Goal: Task Accomplishment & Management: Use online tool/utility

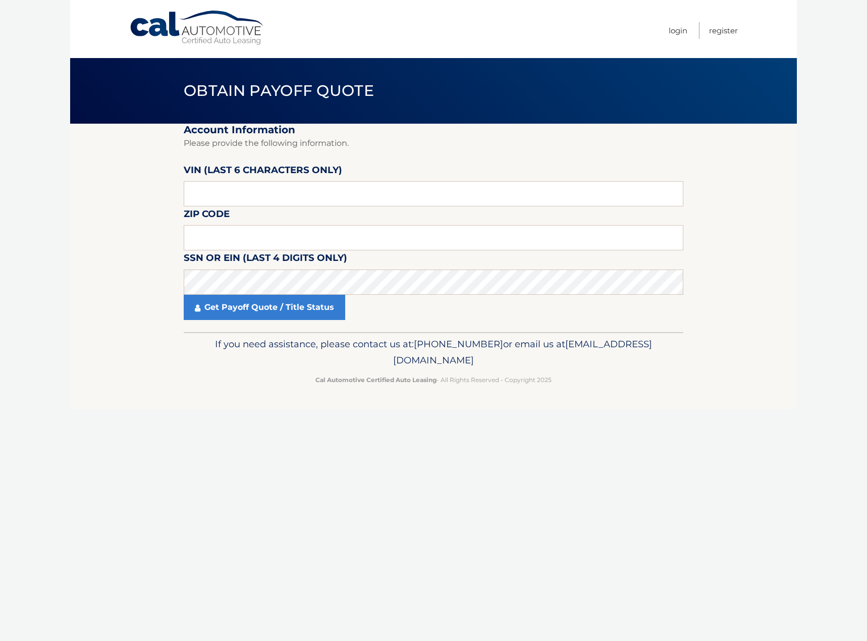
click at [246, 499] on div "Cal Automotive Menu Login Register Obtain Payoff Quote ×" at bounding box center [433, 320] width 727 height 641
click at [416, 198] on input "text" at bounding box center [434, 193] width 500 height 25
type input "557638"
type input "07040"
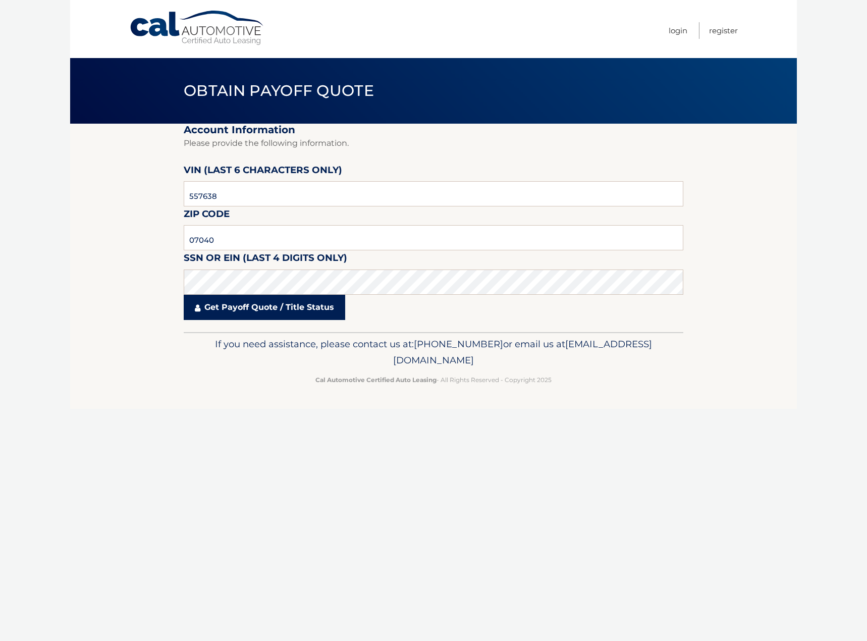
click at [259, 308] on link "Get Payoff Quote / Title Status" at bounding box center [265, 307] width 162 height 25
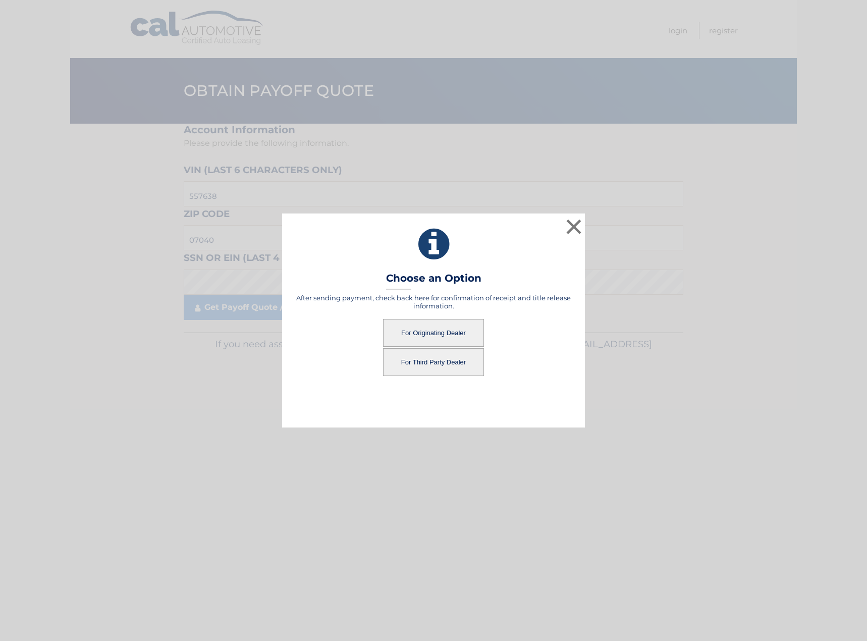
click at [423, 329] on button "For Originating Dealer" at bounding box center [433, 333] width 101 height 28
click at [447, 331] on button "For Originating Dealer" at bounding box center [433, 333] width 101 height 28
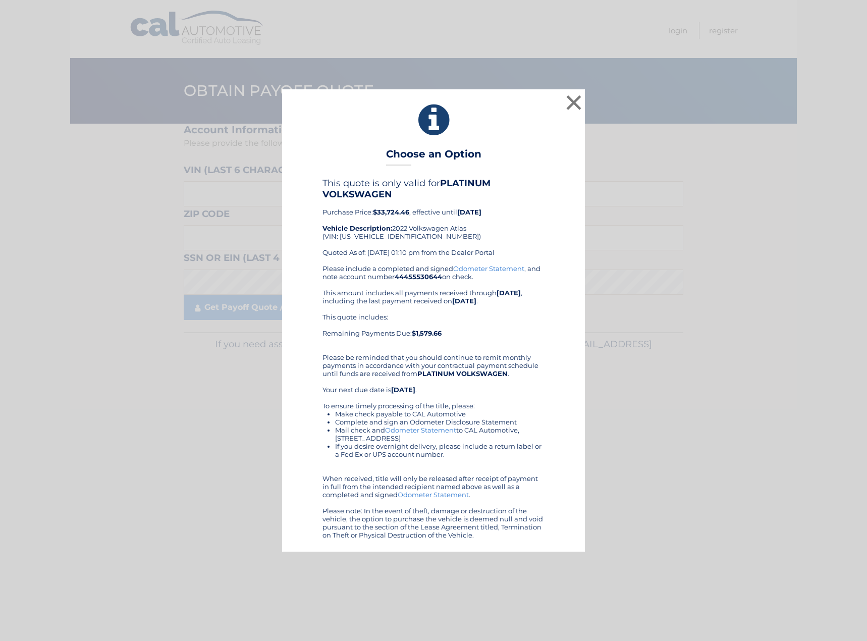
click at [475, 268] on link "Odometer Statement" at bounding box center [488, 269] width 71 height 8
click at [476, 416] on li "Make check payable to CAL Automotive" at bounding box center [439, 414] width 209 height 8
click at [570, 100] on button "×" at bounding box center [574, 102] width 20 height 20
